Goal: Find specific page/section

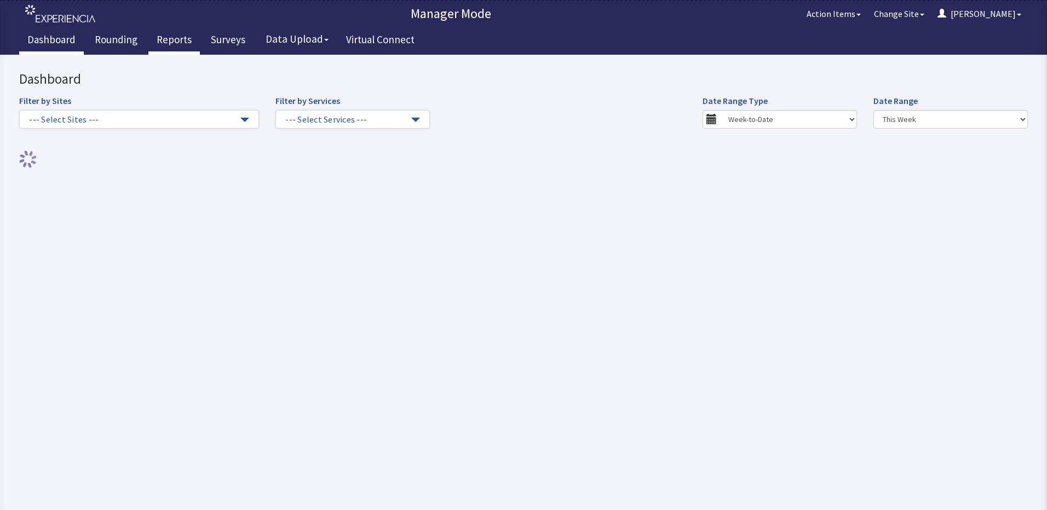
click at [178, 38] on link "Reports" at bounding box center [173, 40] width 51 height 27
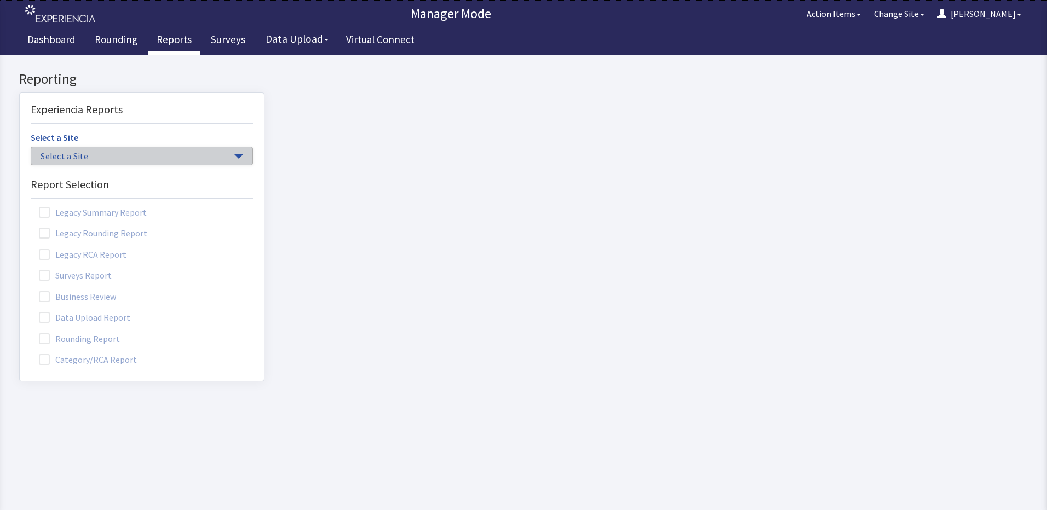
click at [193, 155] on span "Select a Site" at bounding box center [137, 156] width 192 height 13
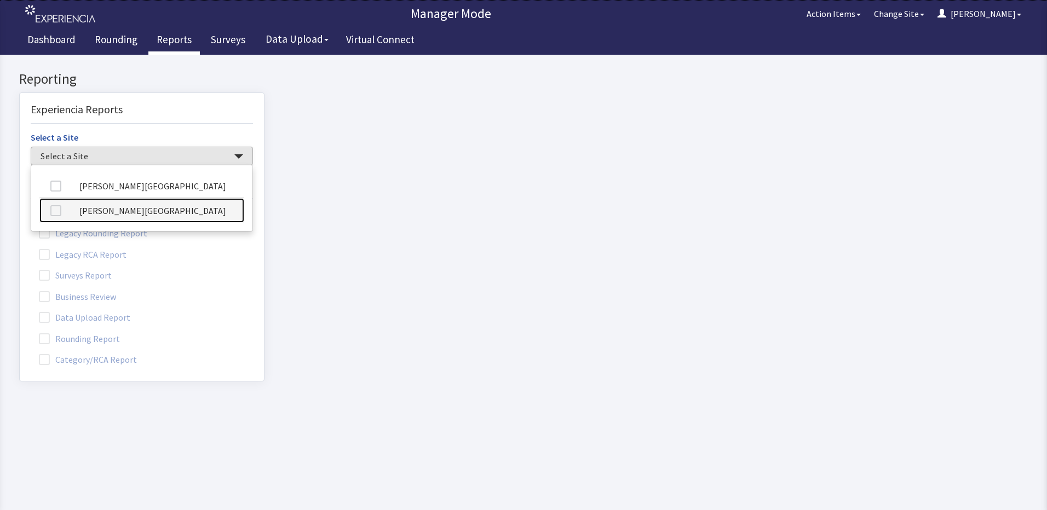
click at [183, 216] on link "[PERSON_NAME][GEOGRAPHIC_DATA]" at bounding box center [141, 210] width 205 height 25
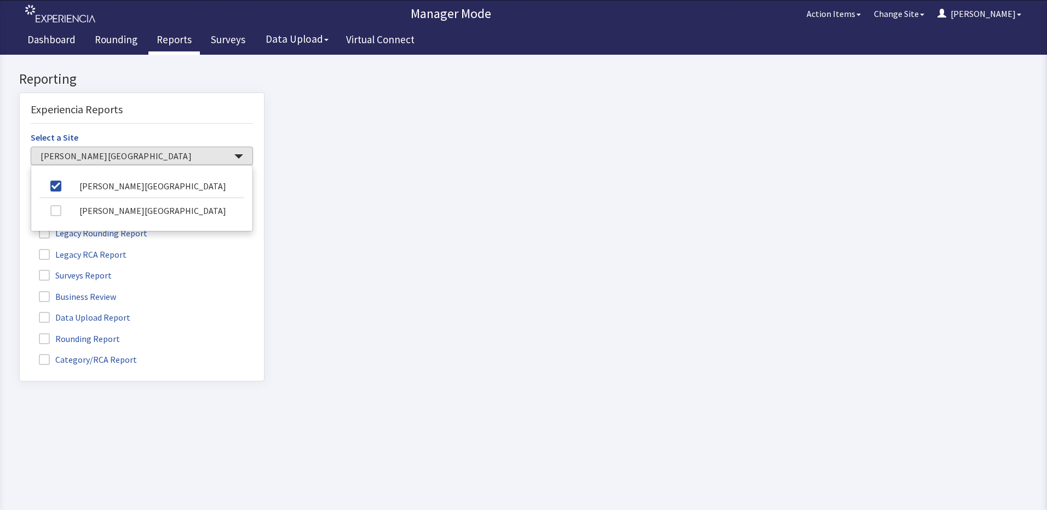
click at [44, 339] on span at bounding box center [44, 338] width 11 height 11
click at [20, 333] on input "Rounding Report" at bounding box center [20, 333] width 0 height 0
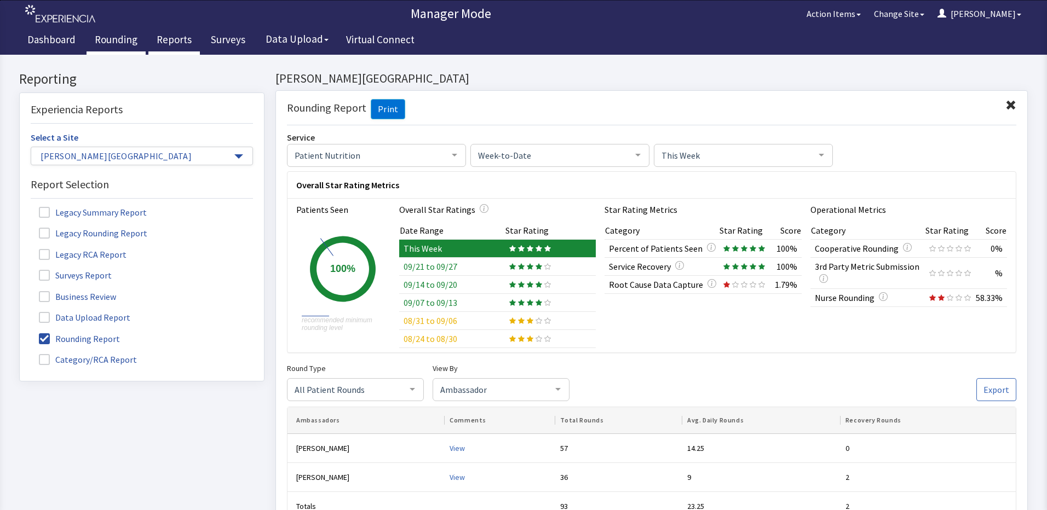
click at [114, 37] on link "Rounding" at bounding box center [116, 40] width 59 height 27
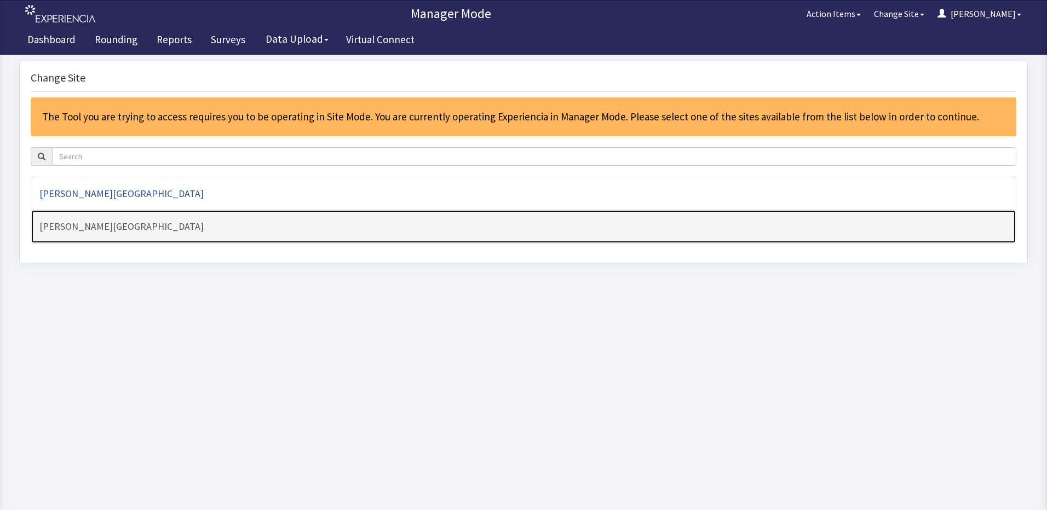
click at [130, 228] on h4 "[PERSON_NAME][GEOGRAPHIC_DATA]" at bounding box center [523, 226] width 968 height 11
